Goal: Transaction & Acquisition: Purchase product/service

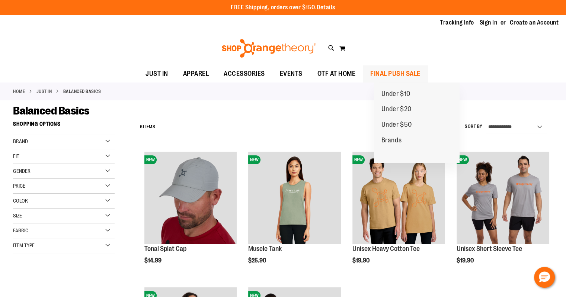
click at [395, 72] on span "FINAL PUSH SALE" at bounding box center [395, 74] width 50 height 17
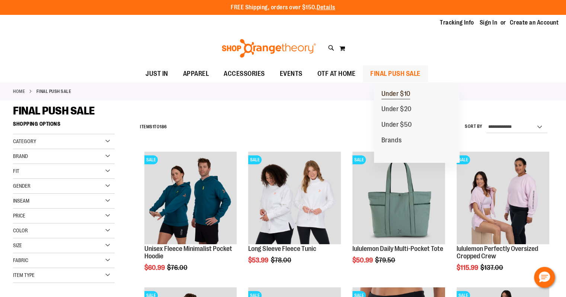
click at [393, 93] on span "Under $10" at bounding box center [396, 94] width 29 height 9
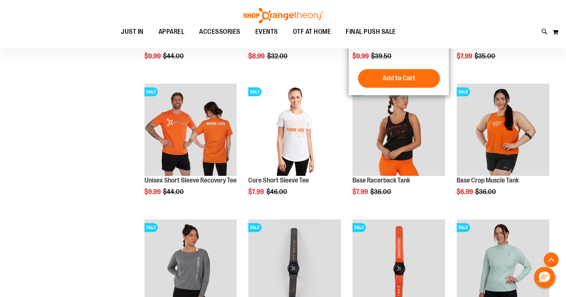
scroll to position [248, 0]
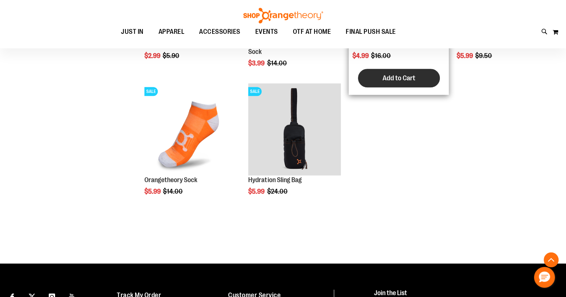
scroll to position [620, 0]
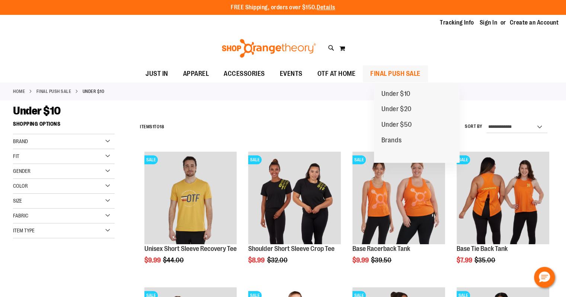
click at [416, 70] on span "FINAL PUSH SALE" at bounding box center [395, 74] width 50 height 17
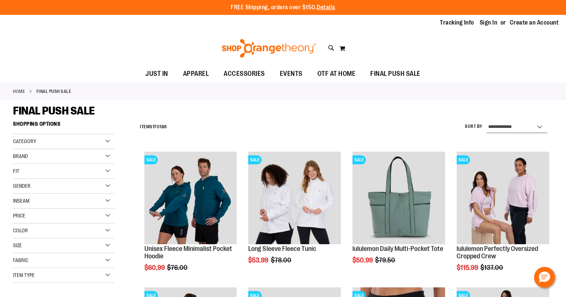
click at [521, 125] on select "**********" at bounding box center [517, 127] width 61 height 12
select select "*********"
click at [487, 121] on select "**********" at bounding box center [517, 127] width 61 height 12
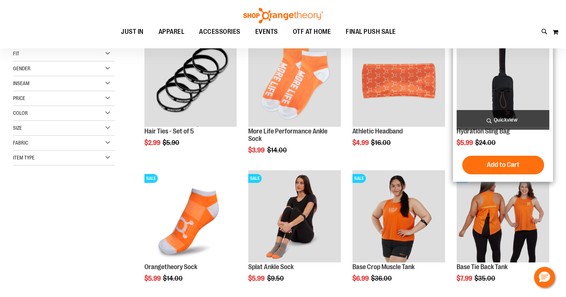
scroll to position [118, 0]
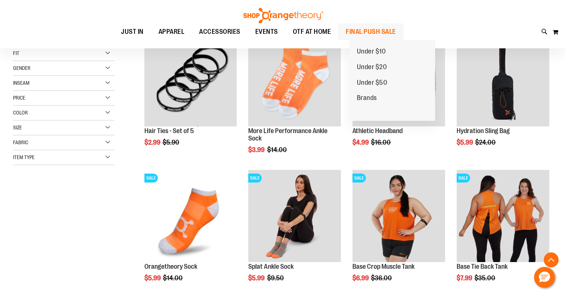
click at [375, 28] on span "FINAL PUSH SALE" at bounding box center [371, 31] width 50 height 17
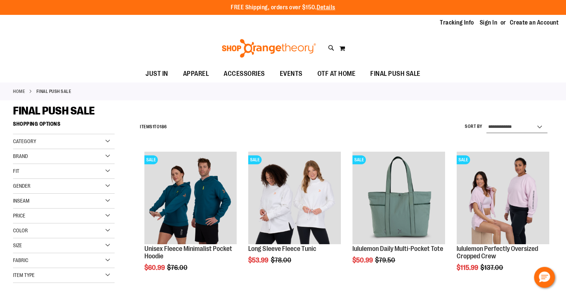
click at [523, 128] on select "**********" at bounding box center [517, 127] width 61 height 12
select select "*********"
click at [487, 121] on select "**********" at bounding box center [517, 127] width 61 height 12
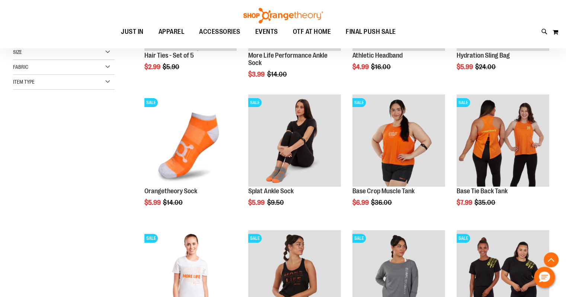
scroll to position [195, 0]
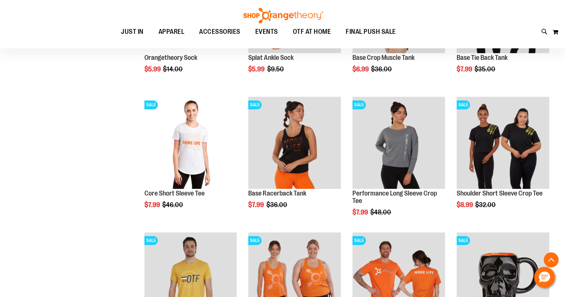
scroll to position [342, 0]
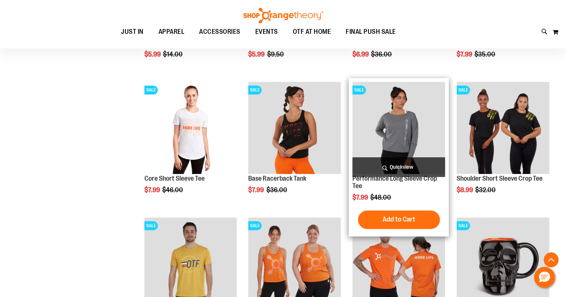
click at [387, 134] on img "product" at bounding box center [399, 128] width 93 height 93
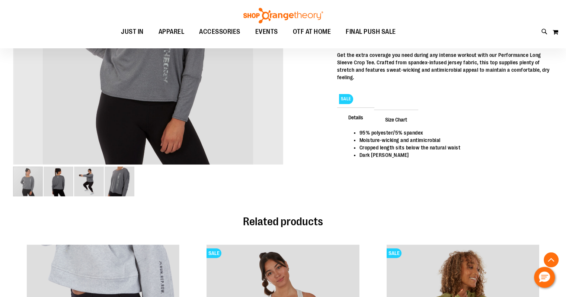
scroll to position [61, 0]
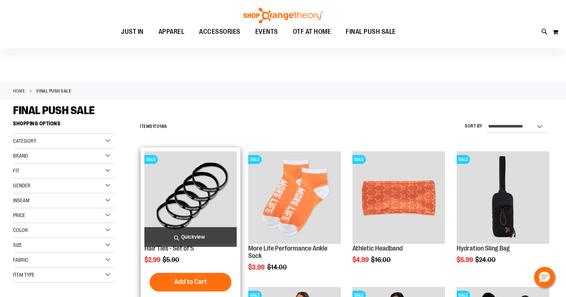
scroll to position [61, 0]
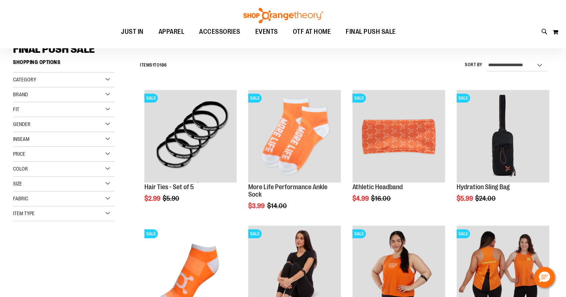
click at [109, 109] on div "Fit" at bounding box center [64, 109] width 102 height 15
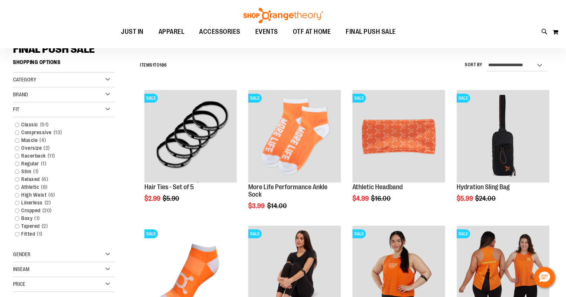
click at [107, 252] on div "Gender" at bounding box center [64, 255] width 102 height 15
click at [39, 278] on link "Women 102 items" at bounding box center [60, 278] width 98 height 8
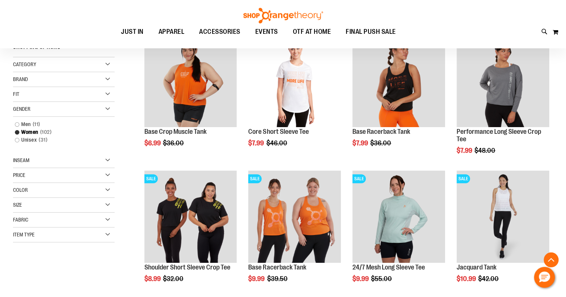
scroll to position [131, 0]
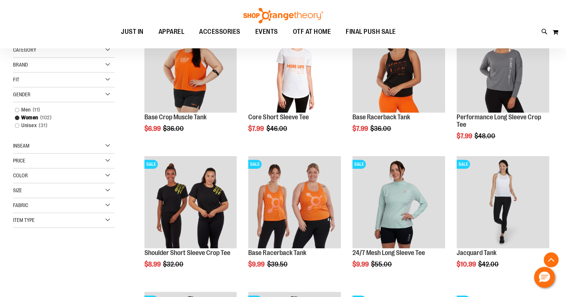
click at [106, 191] on div "Size" at bounding box center [64, 191] width 102 height 15
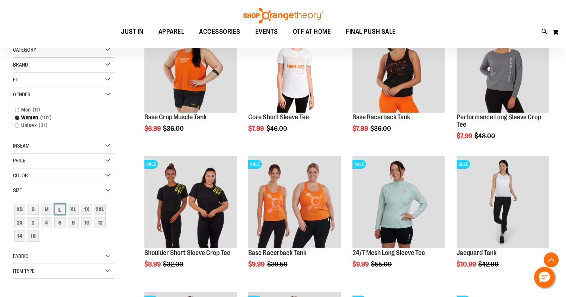
click at [62, 208] on div "L" at bounding box center [59, 209] width 11 height 11
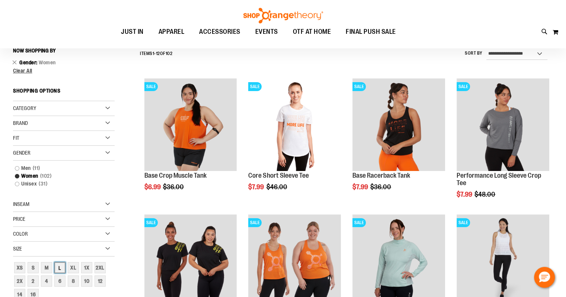
scroll to position [69, 0]
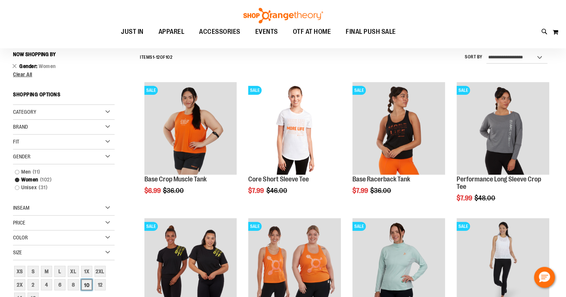
click at [87, 284] on div "10" at bounding box center [86, 285] width 11 height 11
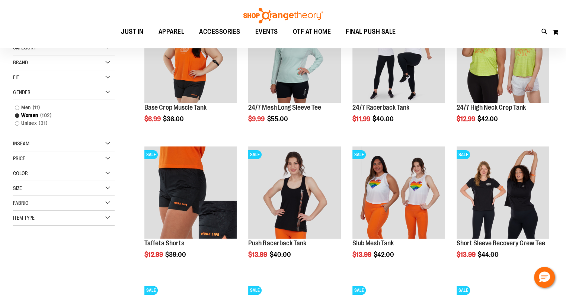
scroll to position [193, 0]
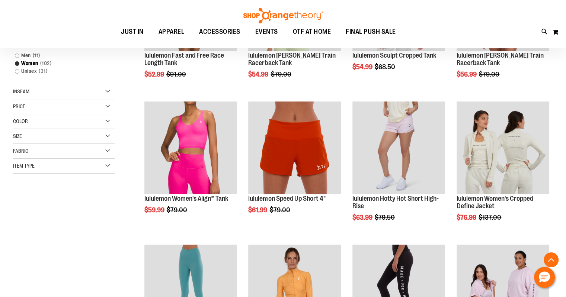
click at [102, 133] on div "**********" at bounding box center [283, 176] width 540 height 505
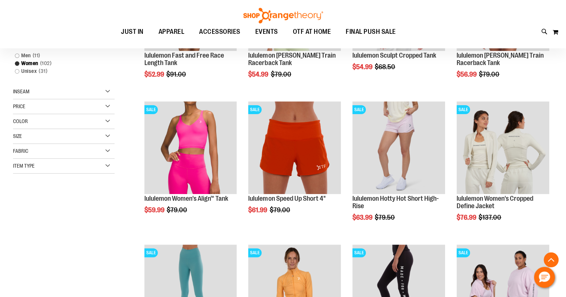
click at [108, 136] on div "Size" at bounding box center [64, 136] width 102 height 15
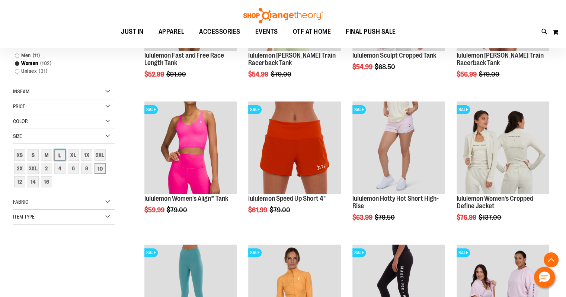
click at [61, 153] on div "L" at bounding box center [59, 155] width 11 height 11
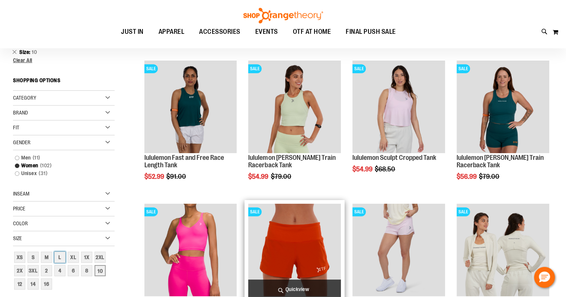
scroll to position [69, 0]
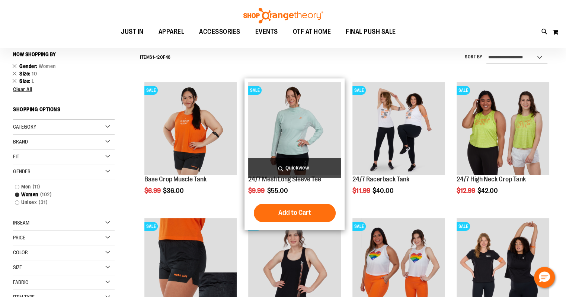
scroll to position [194, 0]
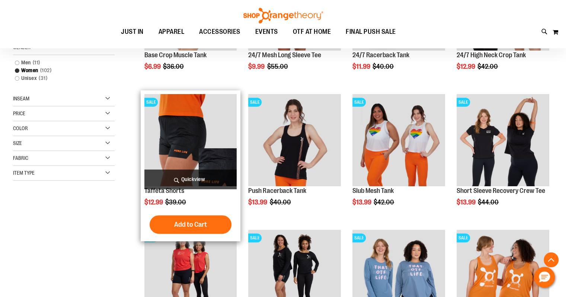
click at [175, 135] on img "product" at bounding box center [190, 140] width 93 height 93
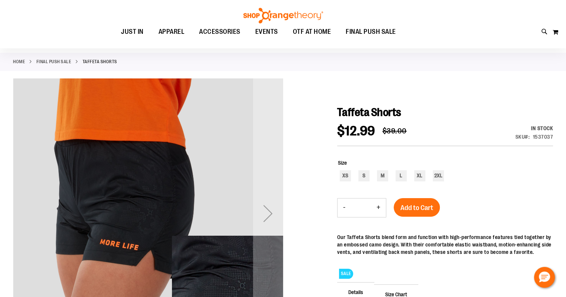
scroll to position [124, 0]
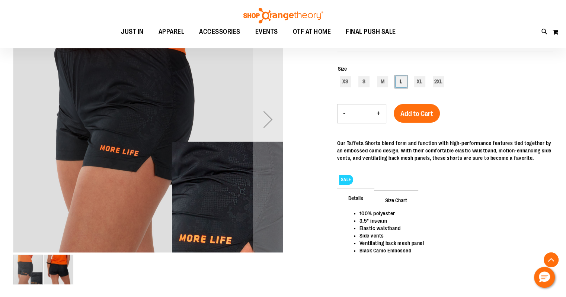
click at [402, 77] on div "L" at bounding box center [401, 81] width 11 height 11
type input "***"
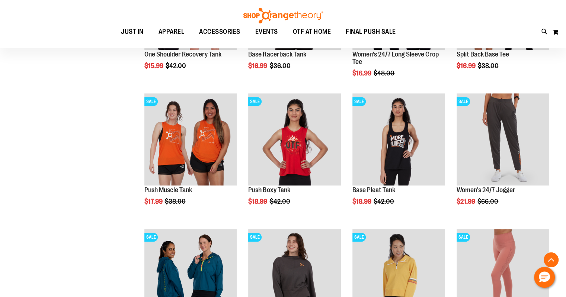
scroll to position [612, 0]
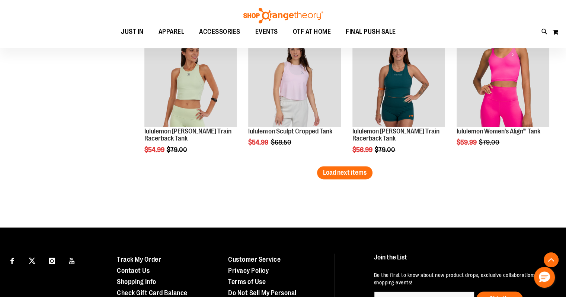
scroll to position [1227, 0]
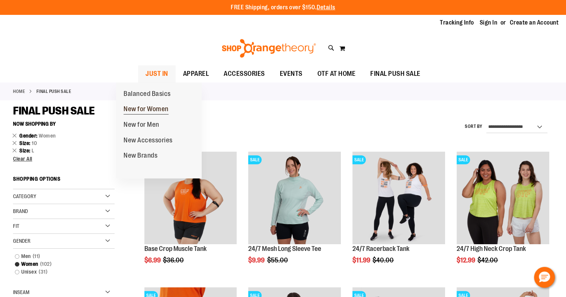
click at [138, 108] on span "New for Women" at bounding box center [146, 109] width 45 height 9
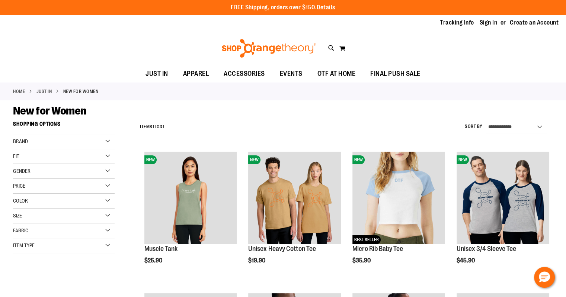
click at [108, 218] on div "Size" at bounding box center [64, 216] width 102 height 15
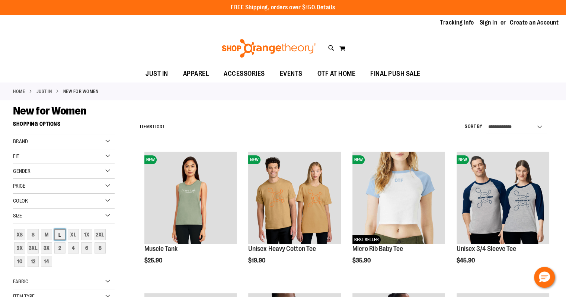
click at [60, 237] on div "L" at bounding box center [59, 234] width 11 height 11
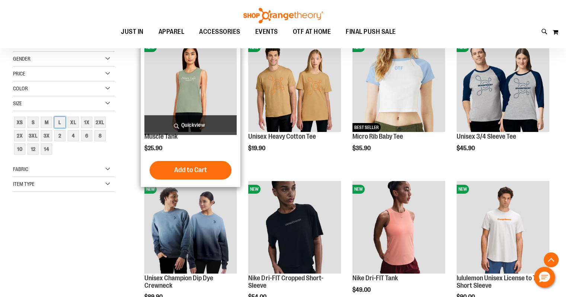
scroll to position [118, 0]
